Goal: Task Accomplishment & Management: Manage account settings

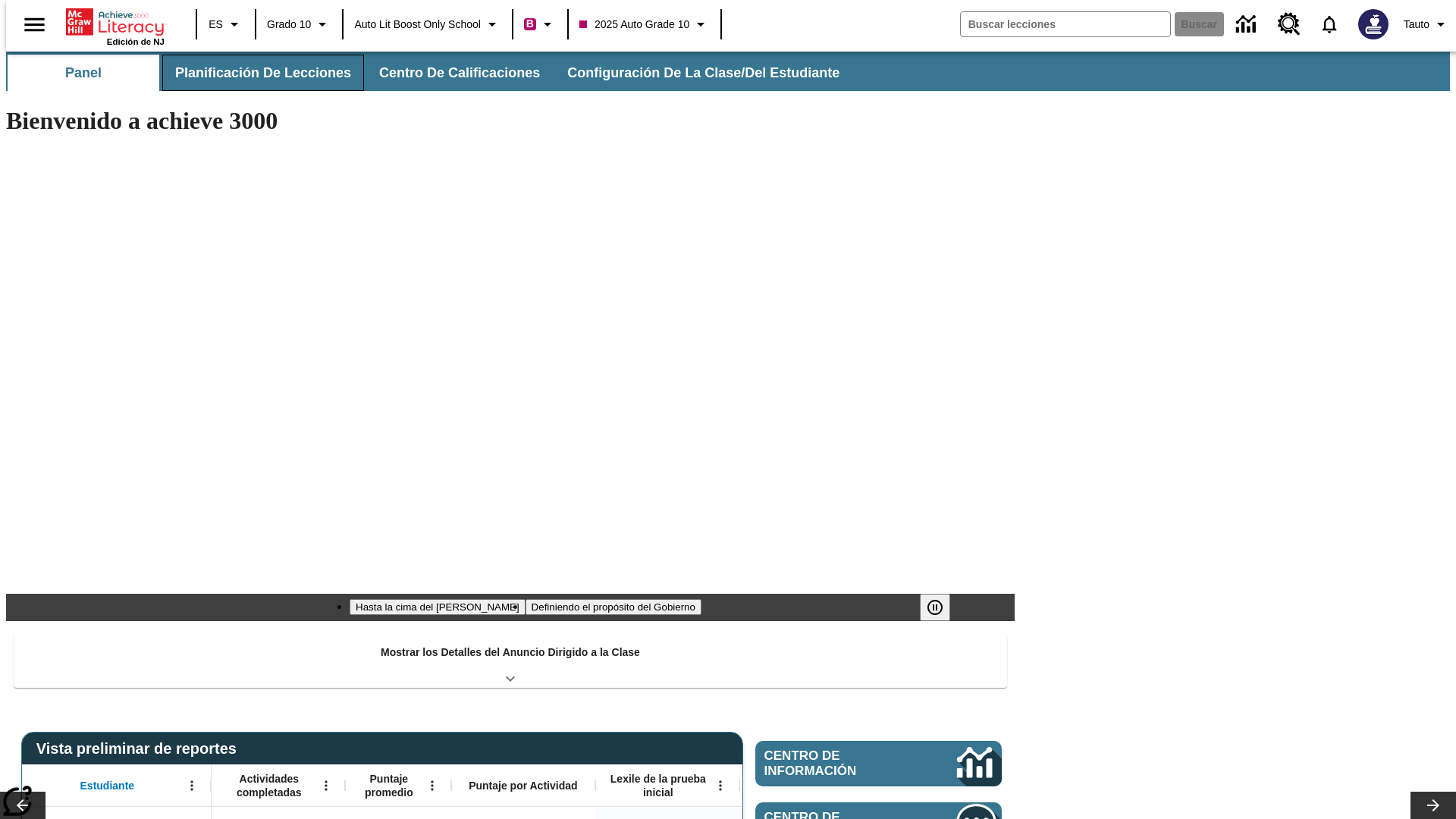
click at [254, 73] on button "Planificación de lecciones" at bounding box center [263, 72] width 202 height 36
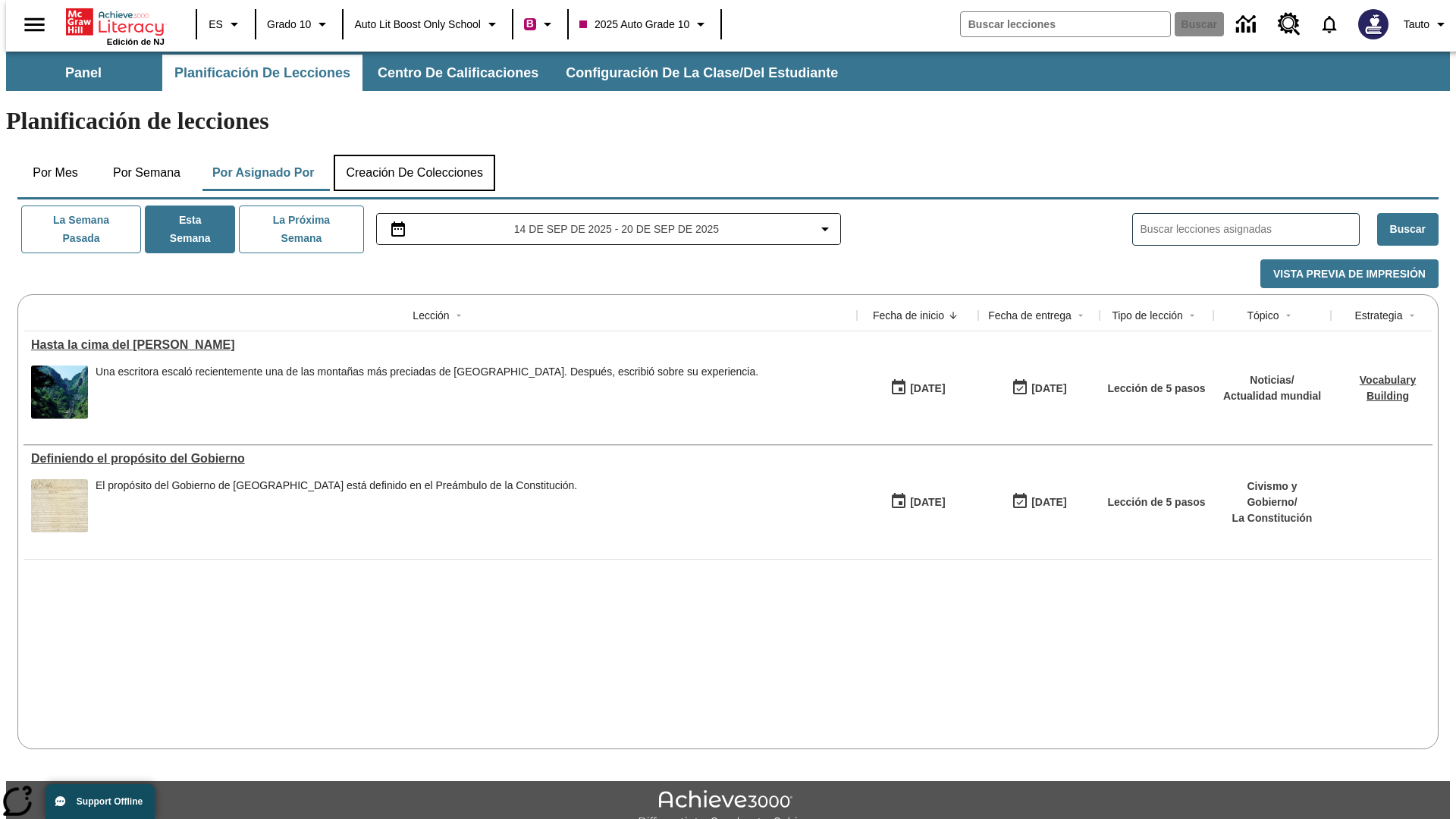
click at [414, 155] on button "Creación de colecciones" at bounding box center [415, 172] width 162 height 36
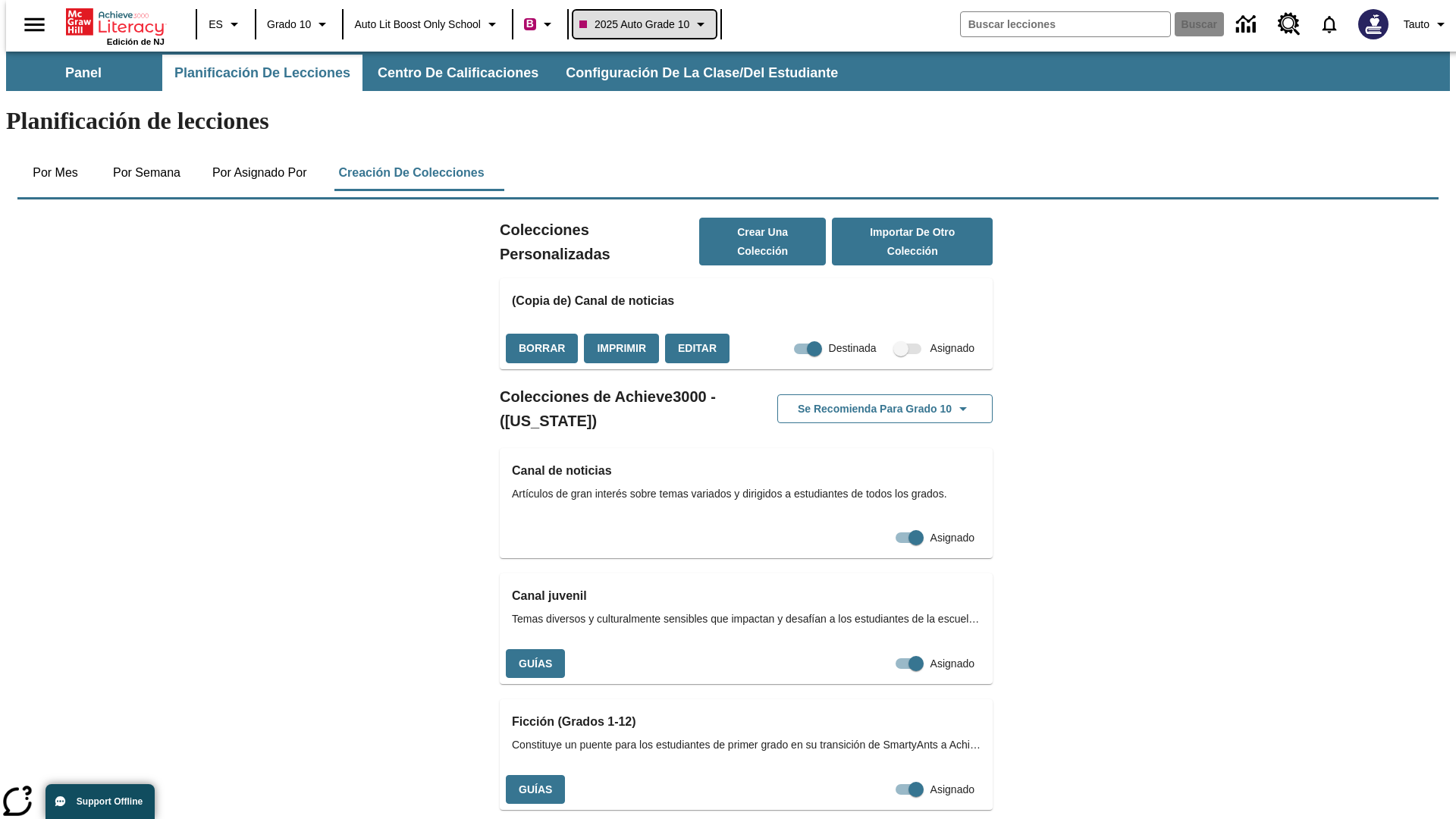
click at [649, 25] on span "2025 Auto Grade 10" at bounding box center [634, 25] width 110 height 16
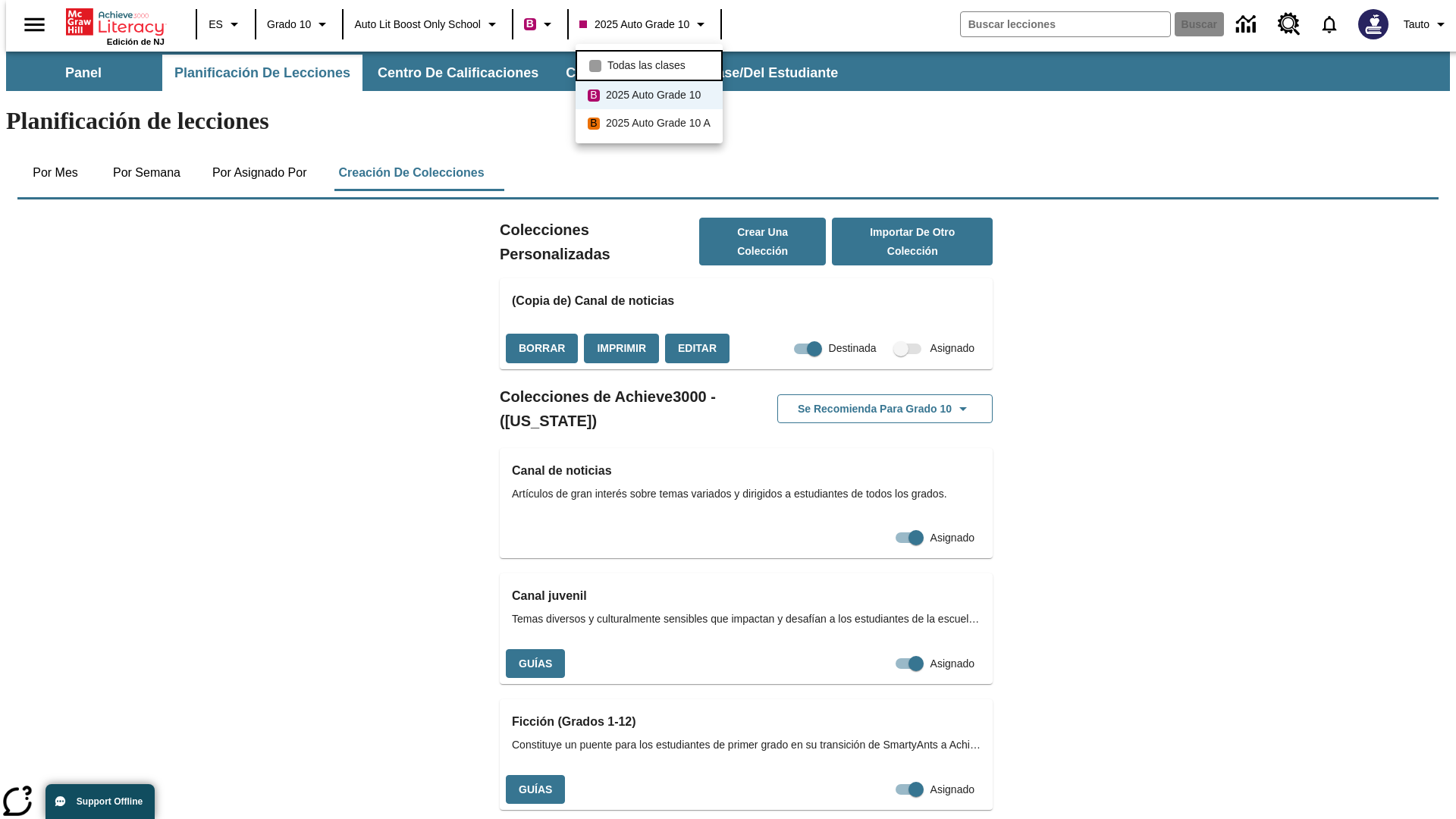
click at [651, 64] on span "Todas las clases" at bounding box center [647, 65] width 78 height 16
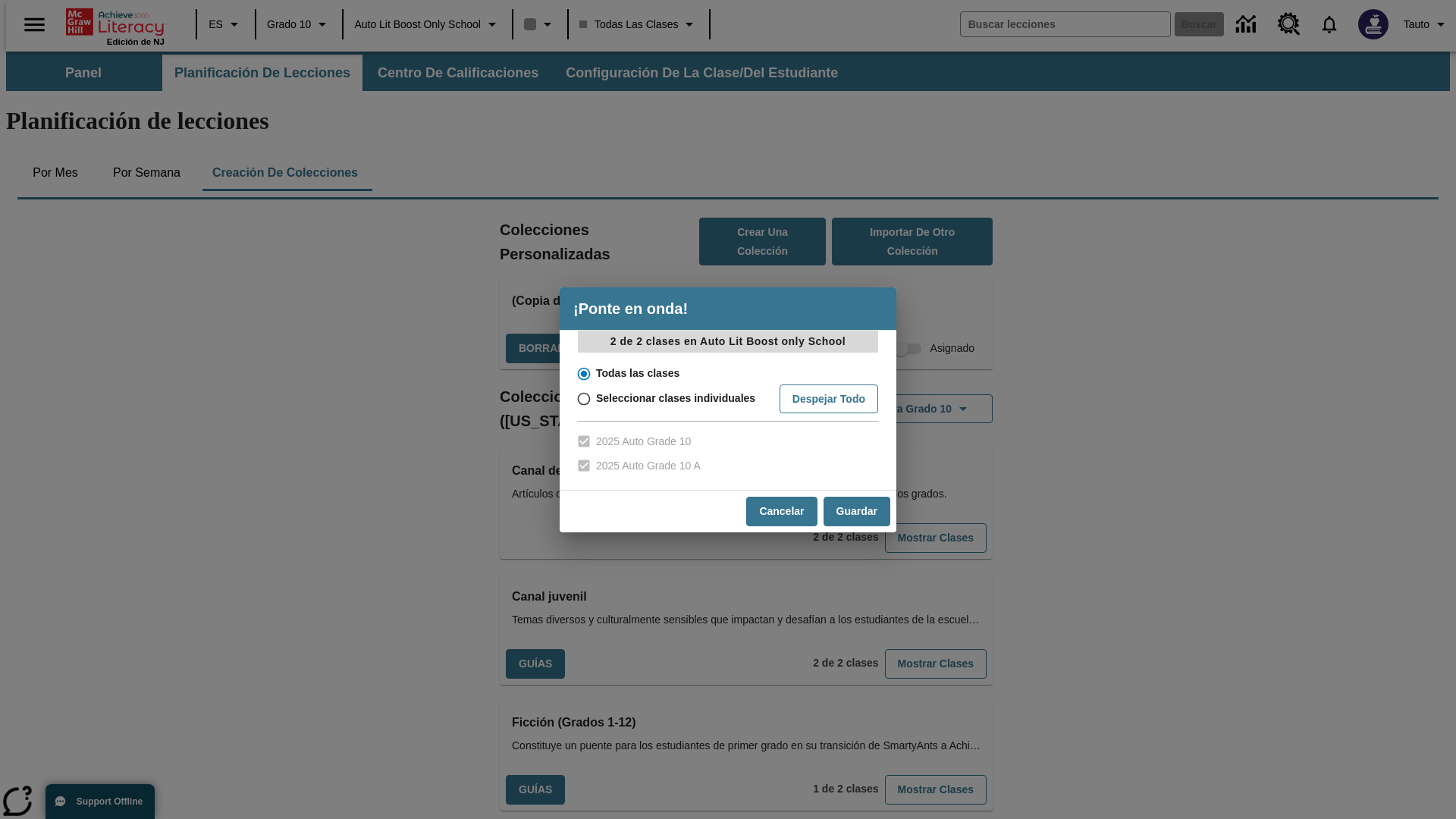
scroll to position [447, 0]
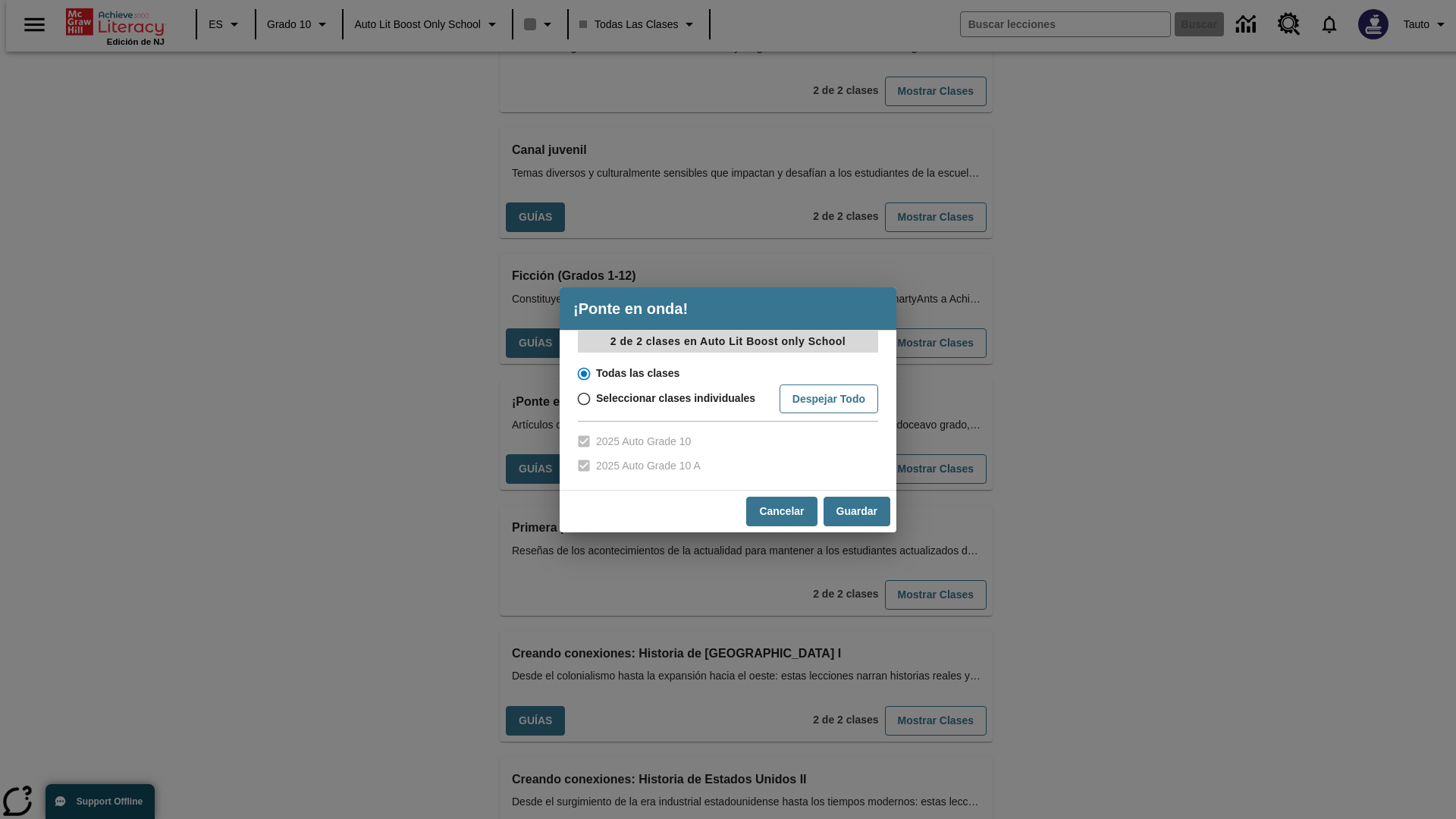
click at [582, 373] on input "Todas las clases" at bounding box center [583, 374] width 27 height 22
click at [781, 511] on button "Cancelar" at bounding box center [781, 511] width 71 height 29
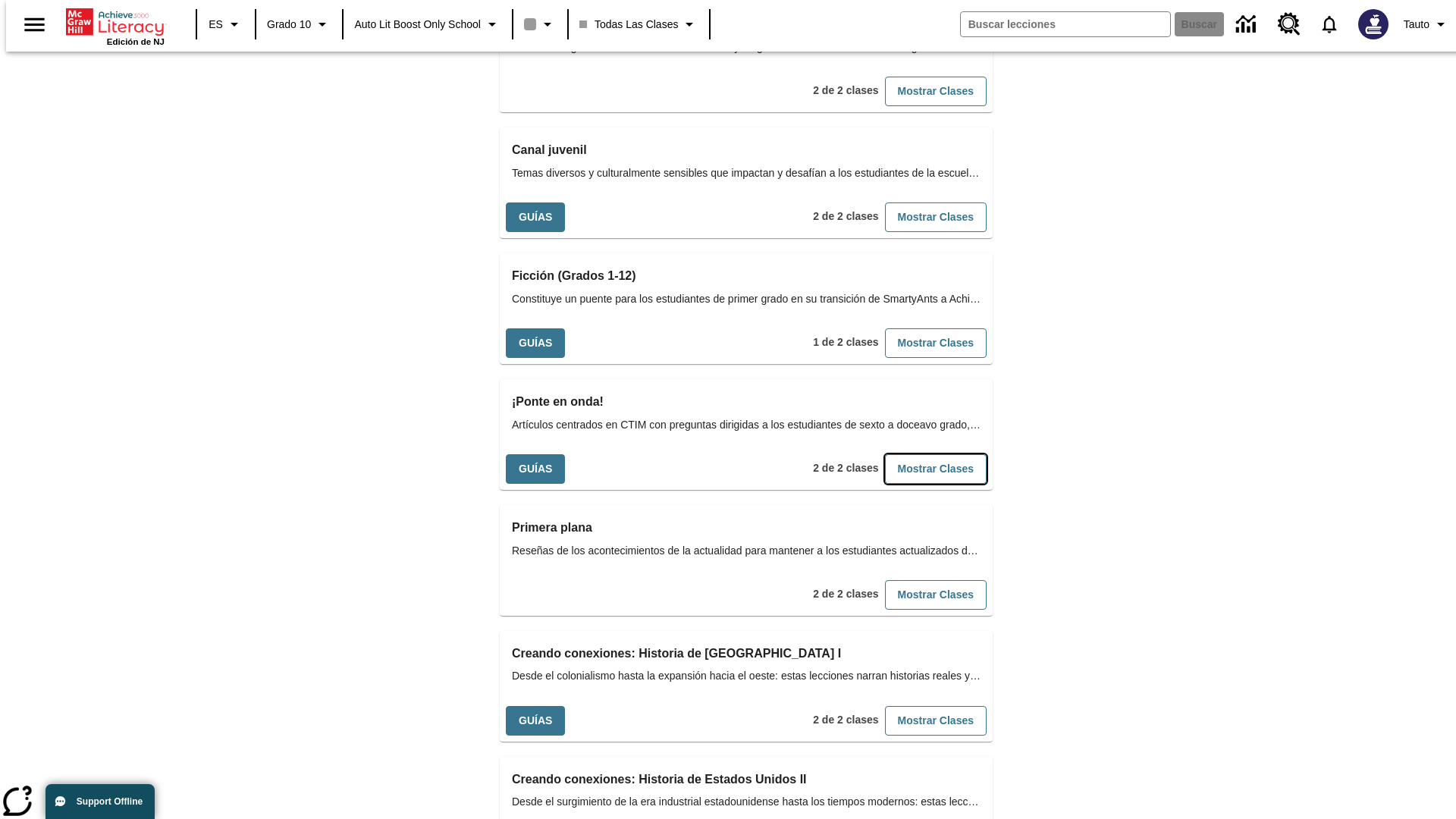
click at [911, 454] on button "Mostrar Clases" at bounding box center [936, 469] width 102 height 29
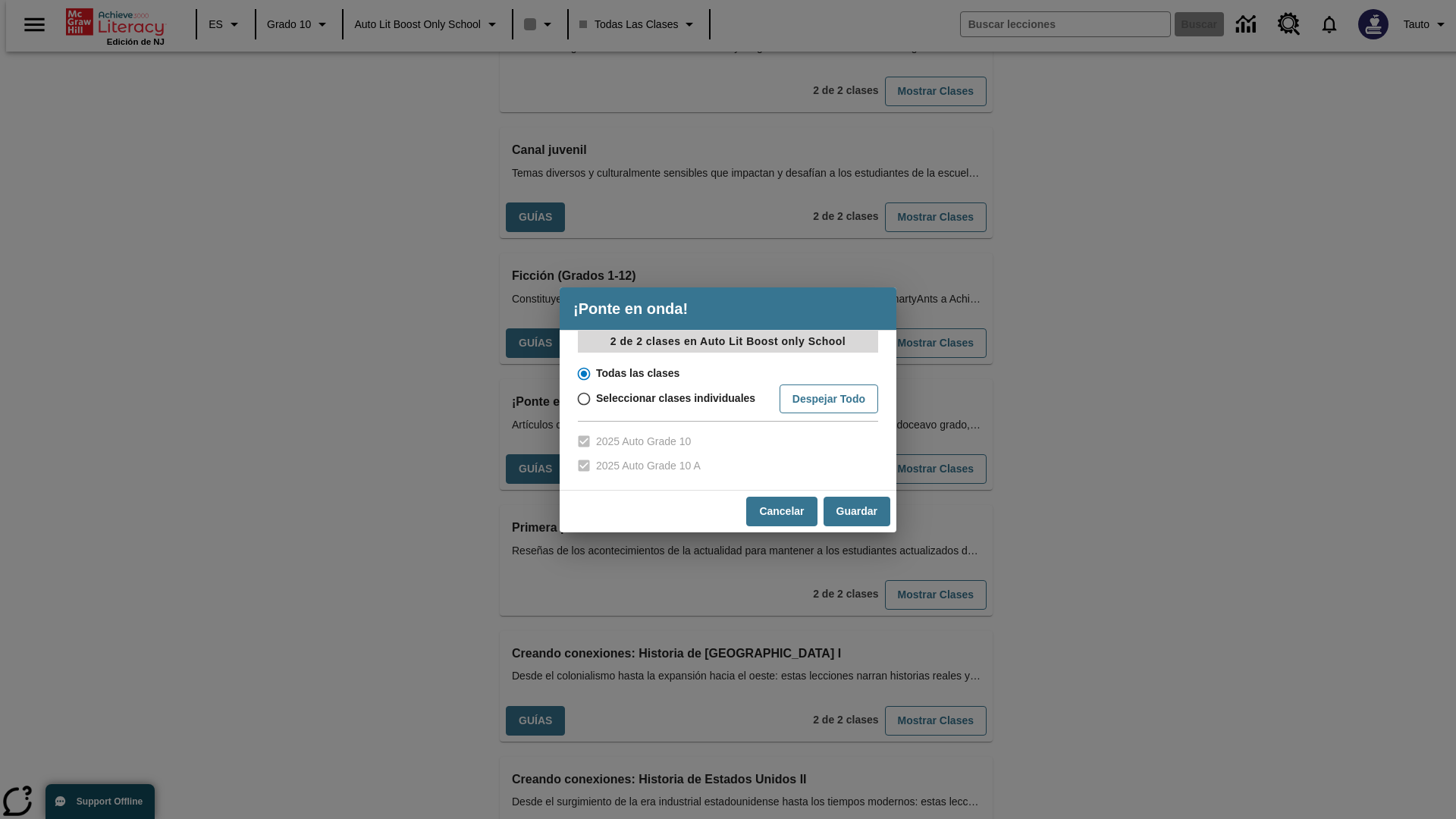
click at [582, 373] on input "Todas las clases" at bounding box center [583, 374] width 27 height 22
click at [856, 511] on button "Guardar" at bounding box center [857, 511] width 67 height 29
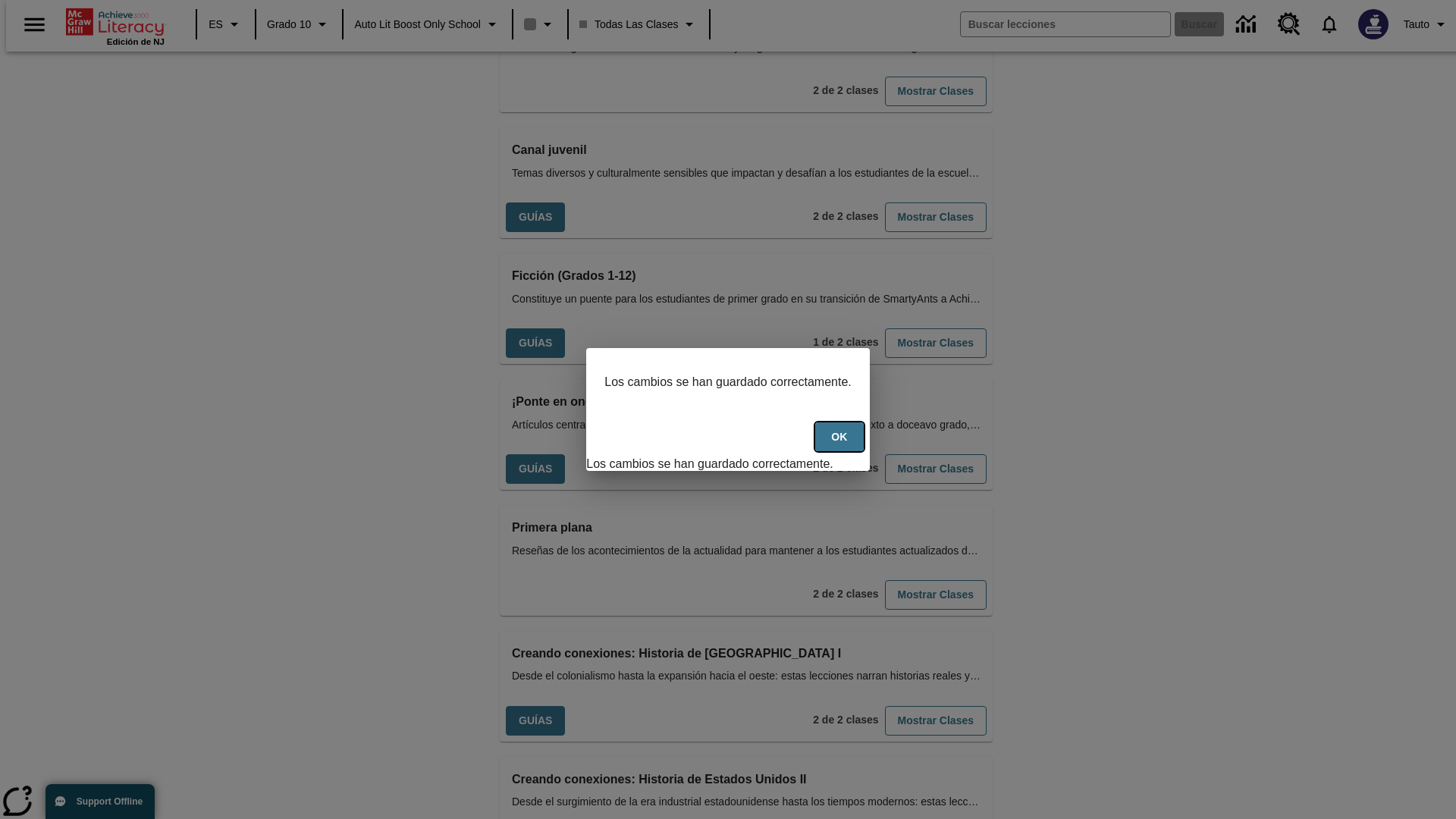
click at [847, 445] on button "OK" at bounding box center [839, 437] width 48 height 29
